Goal: Task Accomplishment & Management: Manage account settings

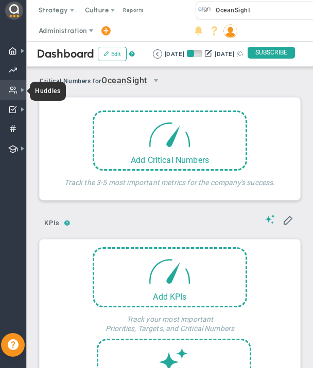
click at [17, 85] on span "Huddles Huddles" at bounding box center [13, 90] width 26 height 20
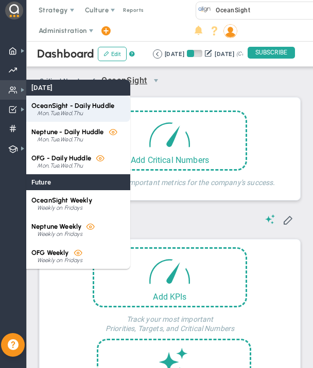
click at [58, 107] on span "OceanSight - Daily Huddle" at bounding box center [72, 106] width 83 height 8
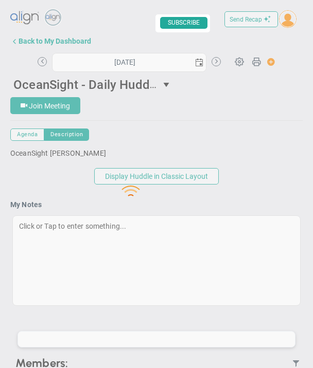
type input "[DATE]"
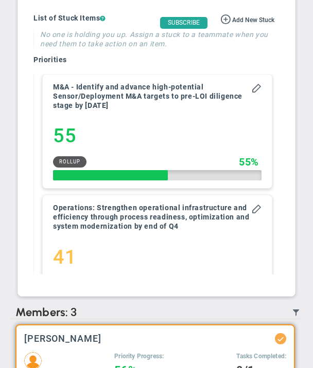
scroll to position [976, 0]
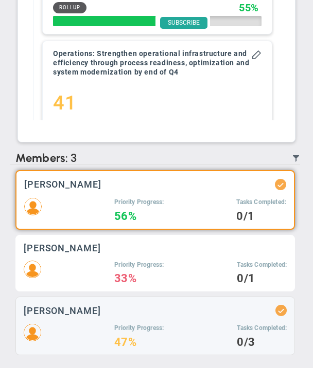
click at [132, 247] on div "[PERSON_NAME]" at bounding box center [155, 248] width 263 height 10
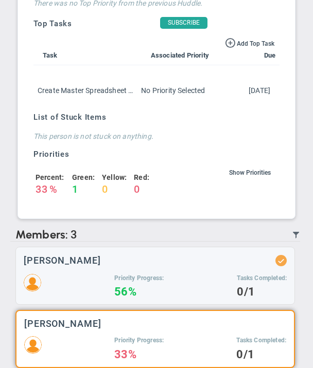
scroll to position [629, 0]
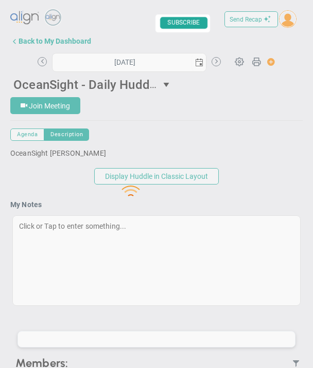
scroll to position [30, 0]
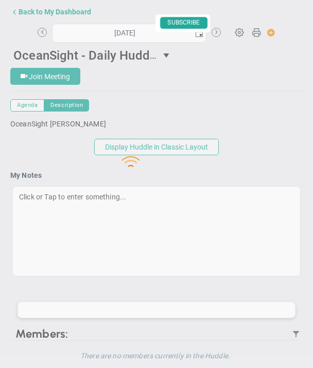
type input "[DATE]"
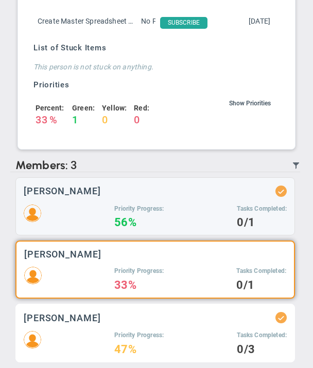
scroll to position [629, 0]
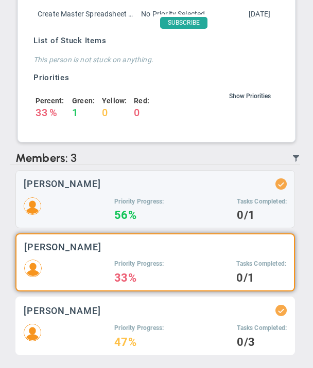
click at [147, 320] on div "[PERSON_NAME] Priority Progress: 47% Tasks Completed: 0/3" at bounding box center [154, 326] width 279 height 59
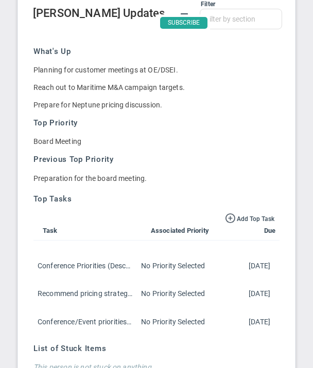
scroll to position [718, 0]
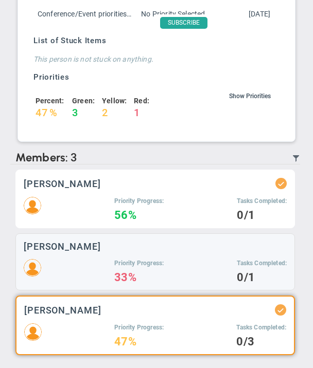
click at [131, 216] on h4 "56%" at bounding box center [138, 215] width 49 height 9
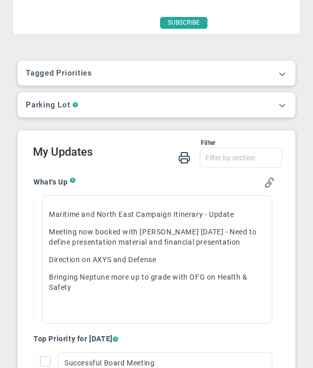
scroll to position [405, 0]
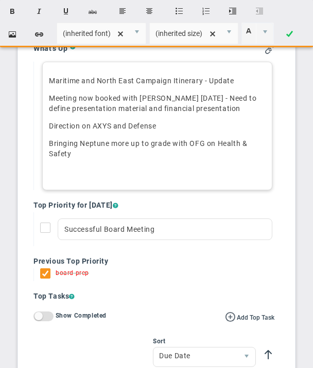
click at [237, 82] on p "Maritime and North East Campaign Itinerary - Update" at bounding box center [157, 81] width 217 height 10
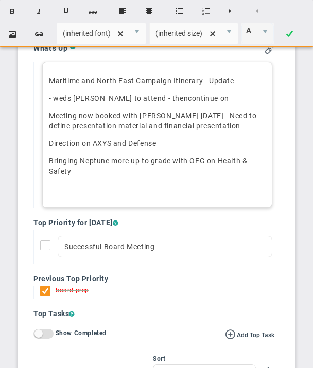
click at [144, 96] on p "- weds [PERSON_NAME] to attend - thencontinue on" at bounding box center [157, 98] width 217 height 10
click at [201, 98] on p "- weds [PERSON_NAME] to attend - then continue on" at bounding box center [157, 98] width 217 height 10
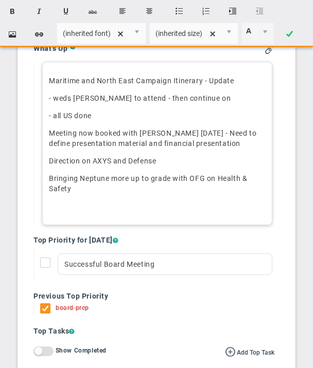
click at [76, 116] on p "- all US done﻿" at bounding box center [157, 116] width 217 height 10
click at [130, 115] on p "- all US outreach done﻿" at bounding box center [157, 116] width 217 height 10
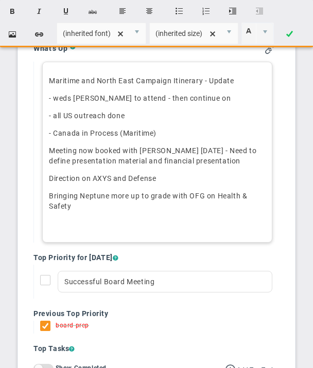
click at [56, 116] on p "- all US outreach done﻿" at bounding box center [157, 116] width 217 height 10
click at [164, 179] on p "Direction on AXYS and Defense" at bounding box center [157, 178] width 217 height 10
click at [78, 205] on p "Bringing Neptune more up to grade with OFG on Health & Safety" at bounding box center [157, 201] width 217 height 21
click at [164, 116] on p "- All US outreach done﻿" at bounding box center [157, 116] width 217 height 10
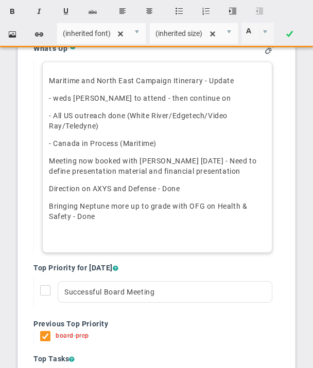
click at [119, 127] on p "- All US outreach done﻿ (White River/Edgetech/Video Ray/Teledyne)" at bounding box center [157, 121] width 217 height 21
click at [194, 117] on p "- All US outreach done﻿ (White River/Edgetech/Video Ray/Teledyne)" at bounding box center [157, 121] width 217 height 21
click at [96, 126] on p "- All US outreach done﻿ (White River/Edgetech/Video Ray/Teledyne)" at bounding box center [157, 121] width 217 height 21
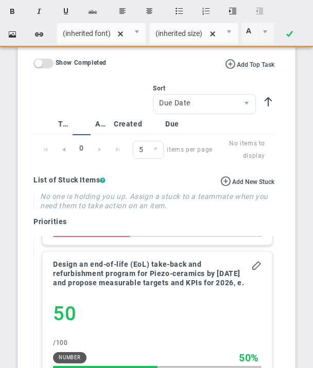
scroll to position [1583, 0]
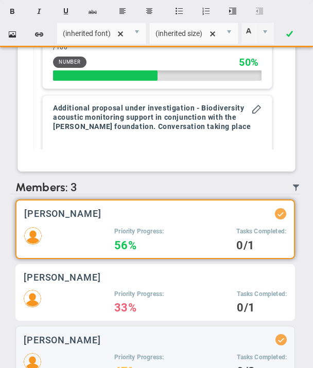
click at [138, 295] on h5 "Priority Progress:" at bounding box center [138, 294] width 49 height 9
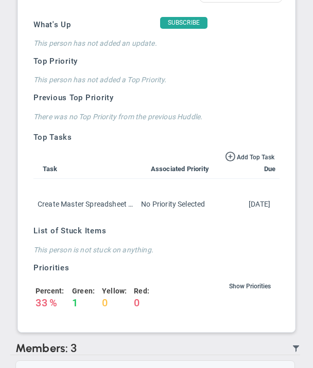
scroll to position [432, 0]
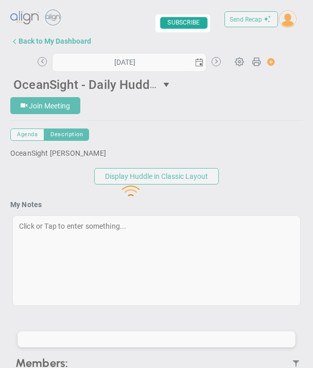
type input "[DATE]"
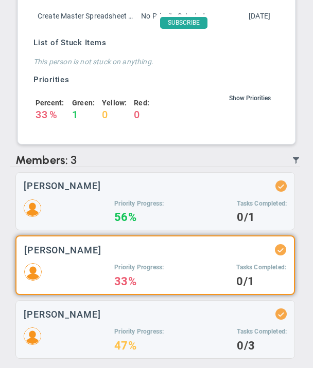
scroll to position [655, 0]
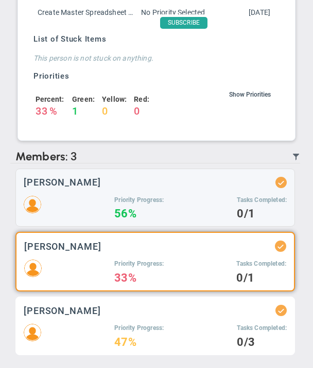
click at [130, 341] on h4 "47%" at bounding box center [138, 342] width 49 height 9
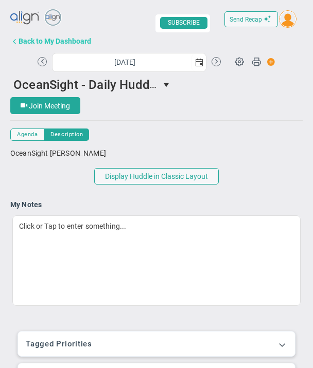
click at [39, 42] on div "Back to My Dashboard" at bounding box center [55, 41] width 73 height 8
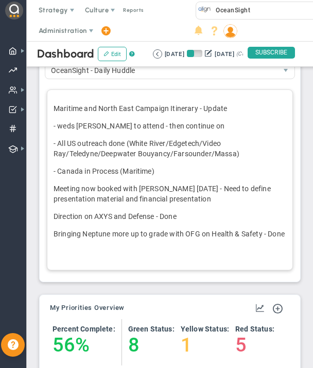
scroll to position [406, 0]
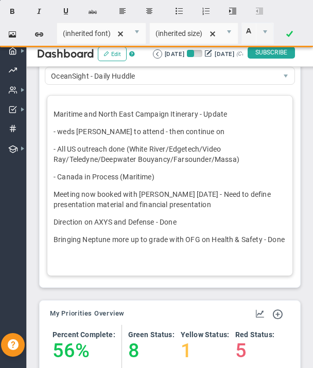
click at [285, 242] on p "Bringing Neptune more up to grade with OFG on Health & Safety - Done" at bounding box center [170, 240] width 233 height 10
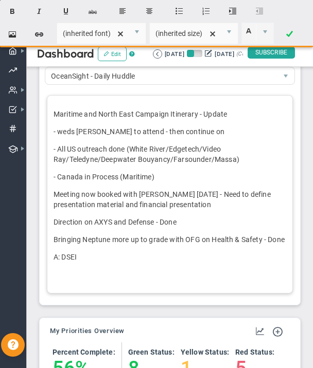
click at [66, 101] on div "Maritime and North East Campaign Itinerary - Update - weds Matt to attend - the…" at bounding box center [170, 194] width 246 height 199
click at [56, 111] on p "Maritime and North East Campaign Itinerary - Update" at bounding box center [170, 114] width 233 height 10
click at [91, 258] on p "A: DSEI﻿" at bounding box center [170, 257] width 233 height 10
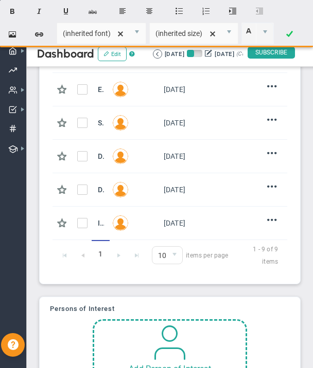
scroll to position [1029, 0]
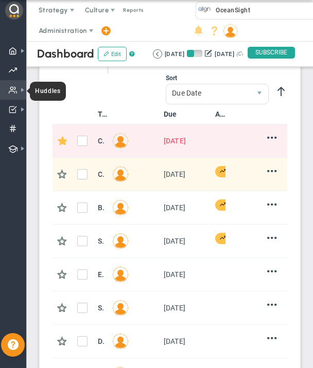
click at [55, 94] on span "Huddles" at bounding box center [48, 91] width 36 height 19
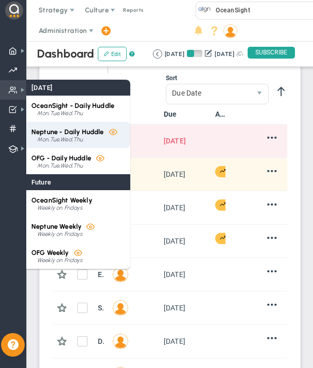
click at [57, 133] on span "Neptune - Daily Huddle" at bounding box center [67, 132] width 73 height 8
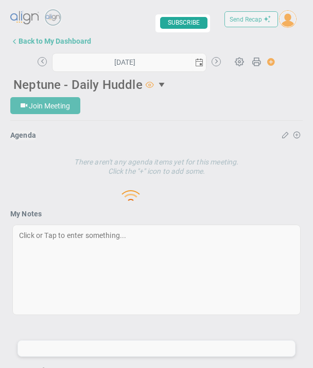
type input "[DATE]"
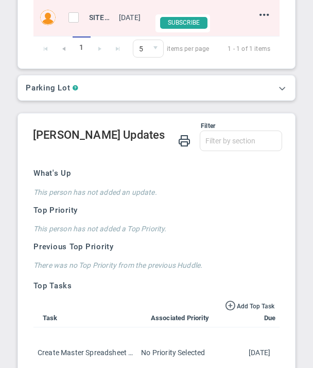
scroll to position [870, 0]
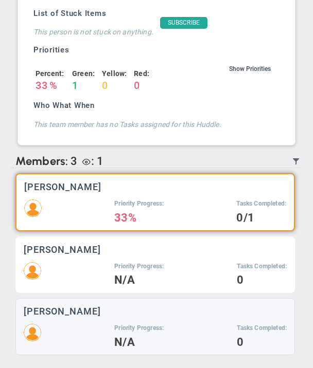
click at [100, 277] on div "Priority Progress: N/A Tasks Completed: 0" at bounding box center [155, 273] width 263 height 23
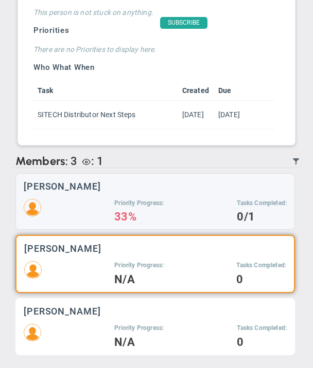
click at [92, 342] on div "Priority Progress: N/A Tasks Completed: 0" at bounding box center [155, 335] width 263 height 23
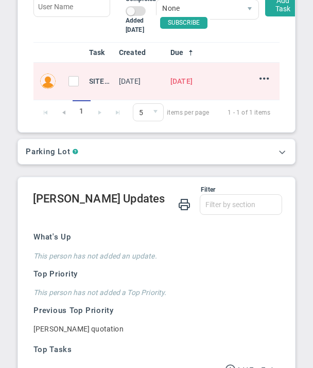
scroll to position [805, 0]
